Goal: Task Accomplishment & Management: Use online tool/utility

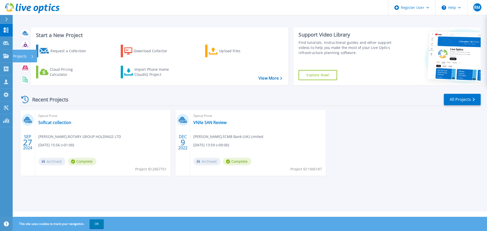
click at [7, 56] on icon at bounding box center [6, 56] width 6 height 4
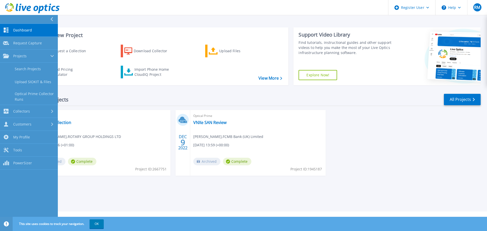
click at [31, 113] on div "Collectors" at bounding box center [29, 111] width 52 height 5
click at [38, 127] on link "Customers Customers" at bounding box center [29, 124] width 58 height 13
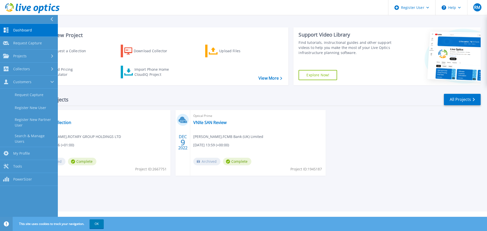
click at [38, 93] on link "Request Capture" at bounding box center [29, 95] width 58 height 13
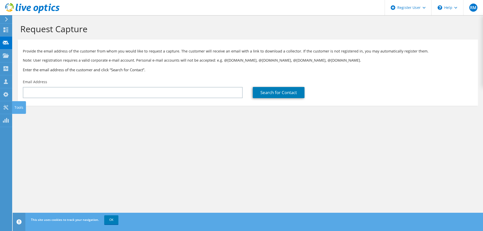
click at [6, 109] on icon at bounding box center [6, 107] width 6 height 5
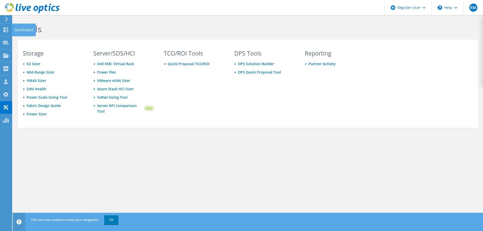
click at [6, 32] on div at bounding box center [6, 31] width 6 height 6
